Goal: Information Seeking & Learning: Find contact information

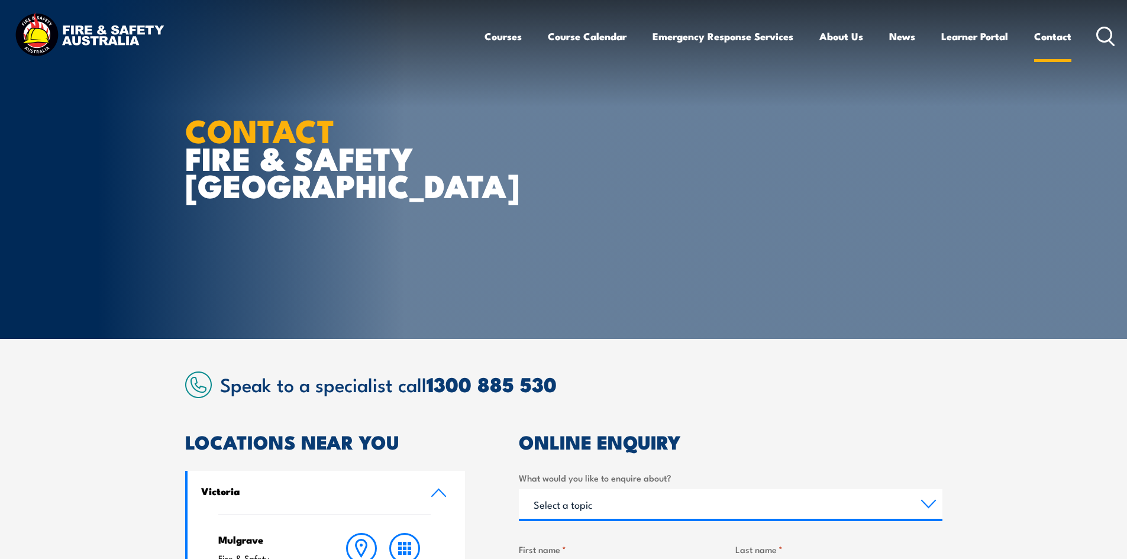
click at [1062, 35] on link "Contact" at bounding box center [1052, 36] width 37 height 31
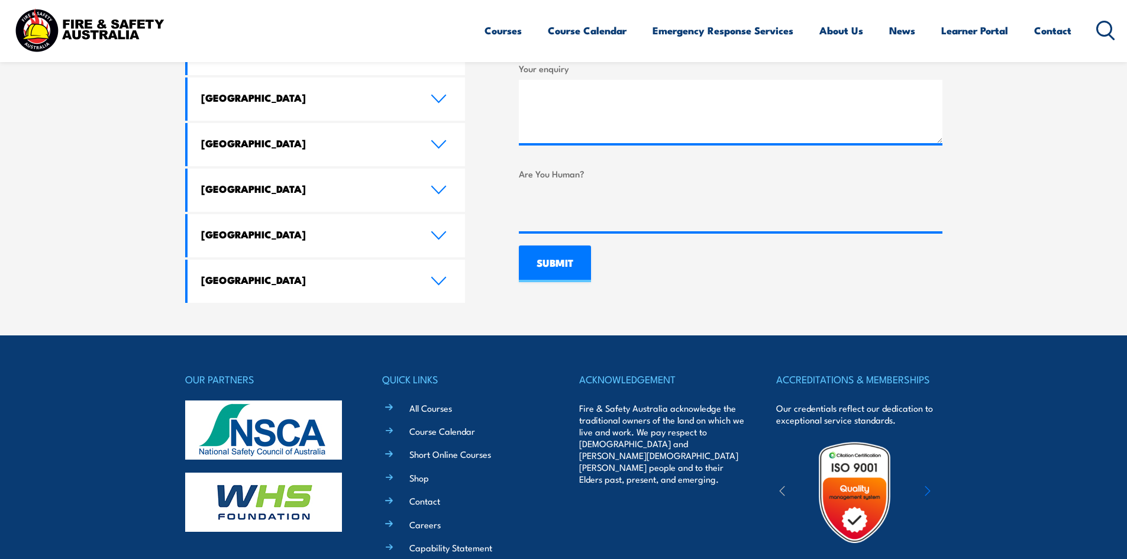
scroll to position [900, 0]
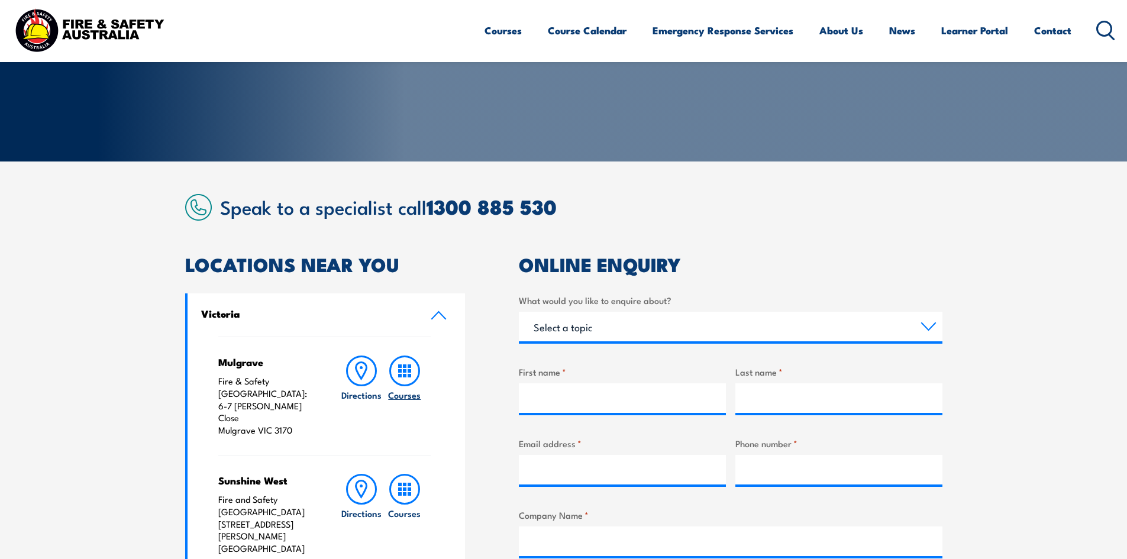
scroll to position [355, 0]
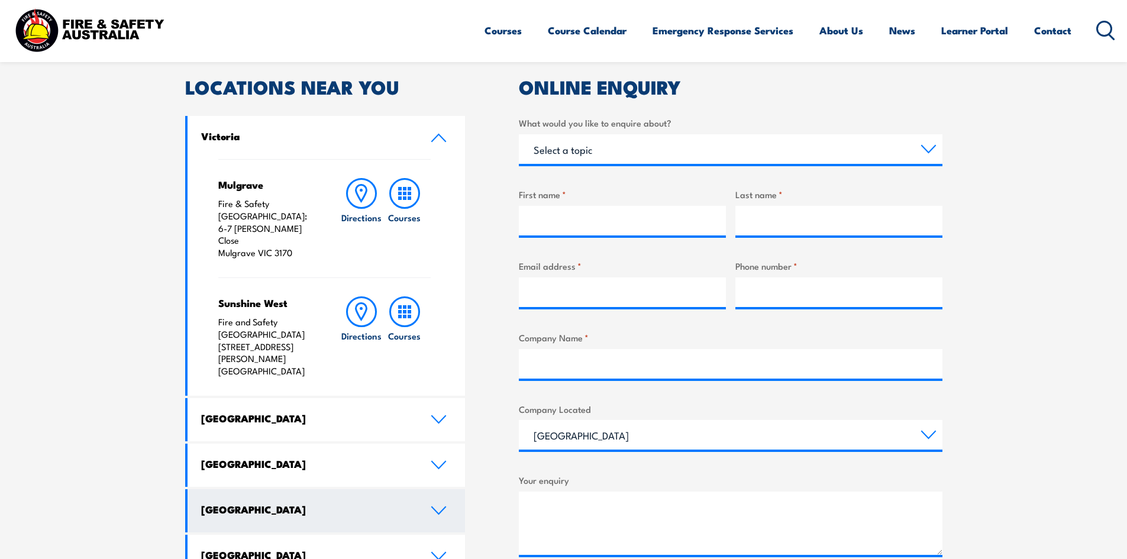
click at [300, 503] on h4 "[GEOGRAPHIC_DATA]" at bounding box center [307, 509] width 212 height 13
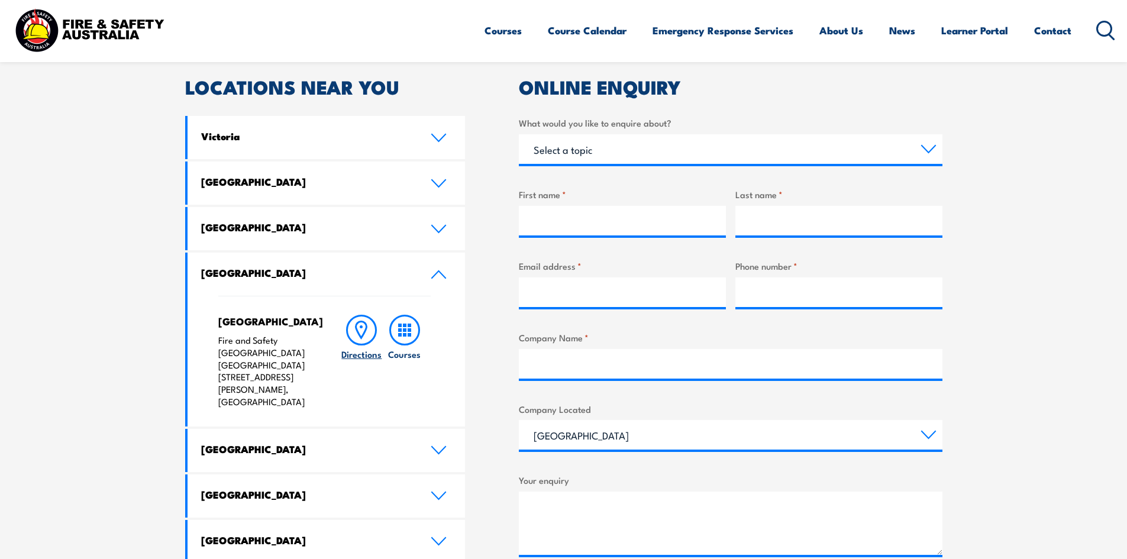
click at [358, 331] on icon at bounding box center [361, 330] width 11 height 17
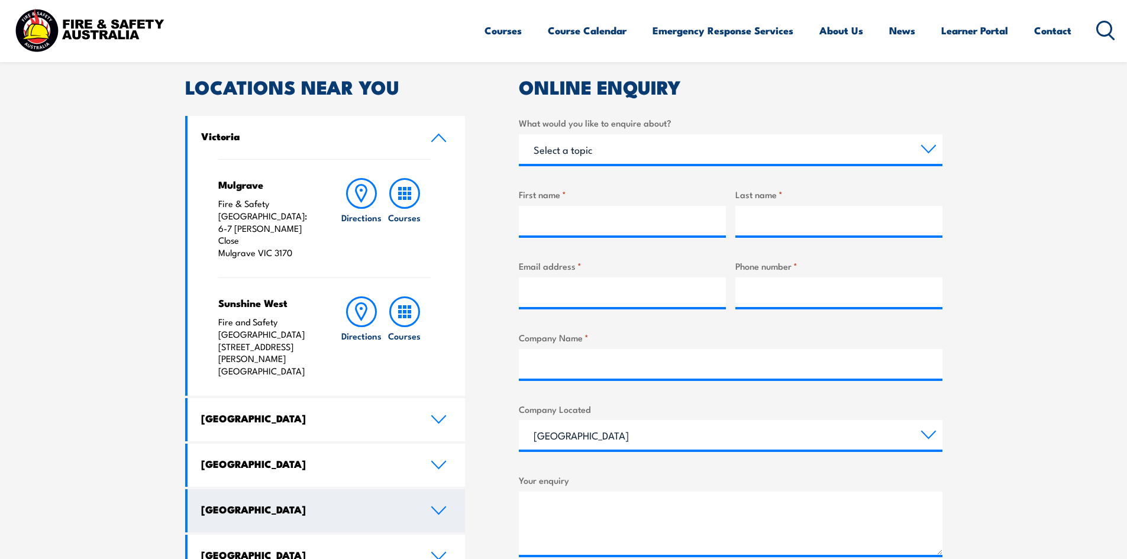
click at [289, 489] on link "[GEOGRAPHIC_DATA]" at bounding box center [326, 510] width 278 height 43
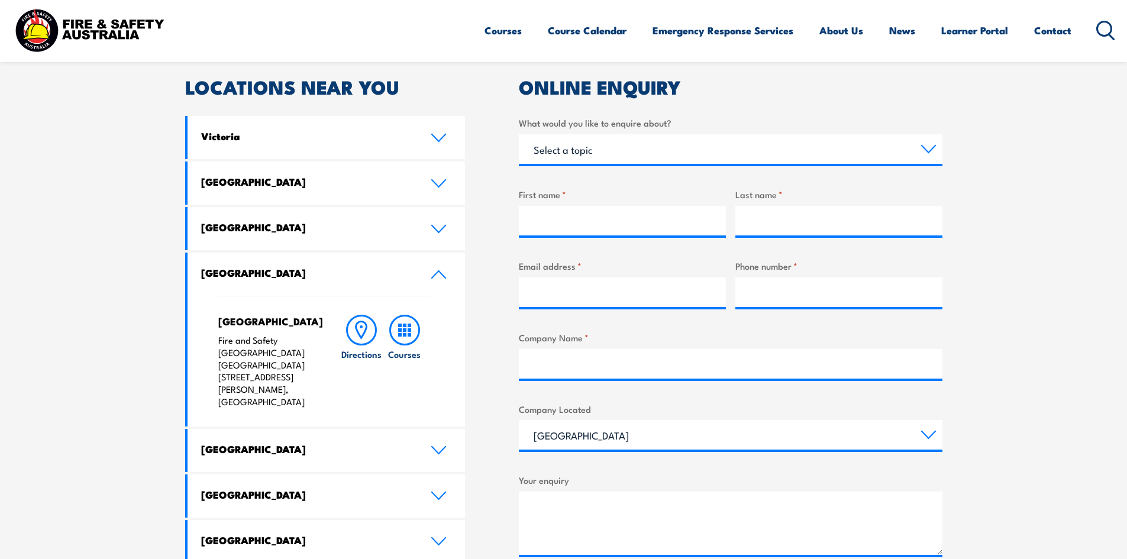
click at [287, 342] on p "Fire and Safety [GEOGRAPHIC_DATA] [GEOGRAPHIC_DATA] [STREET_ADDRESS][PERSON_NAM…" at bounding box center [267, 371] width 99 height 74
click at [368, 339] on icon at bounding box center [361, 330] width 31 height 31
